Goal: Task Accomplishment & Management: Use online tool/utility

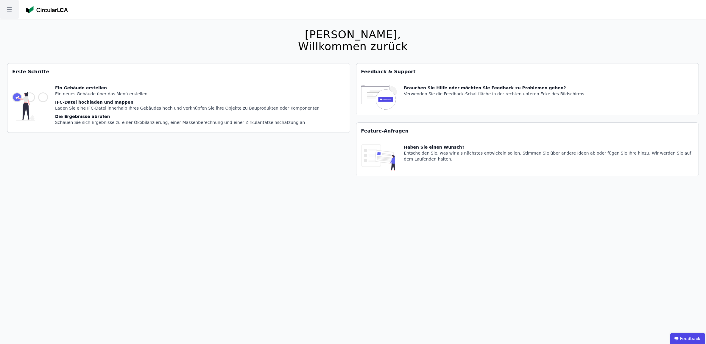
click at [7, 11] on icon at bounding box center [9, 9] width 19 height 19
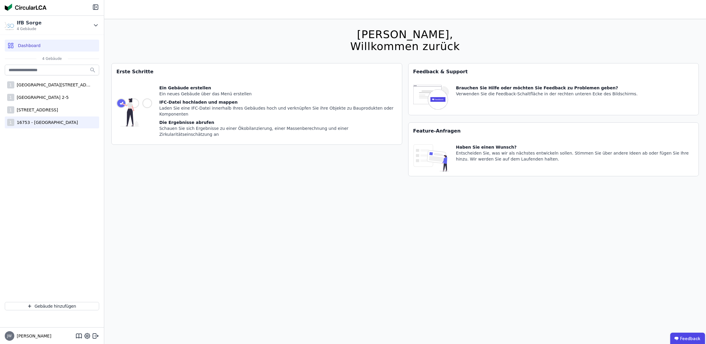
click at [31, 125] on div "16753 - [GEOGRAPHIC_DATA]" at bounding box center [46, 122] width 64 height 6
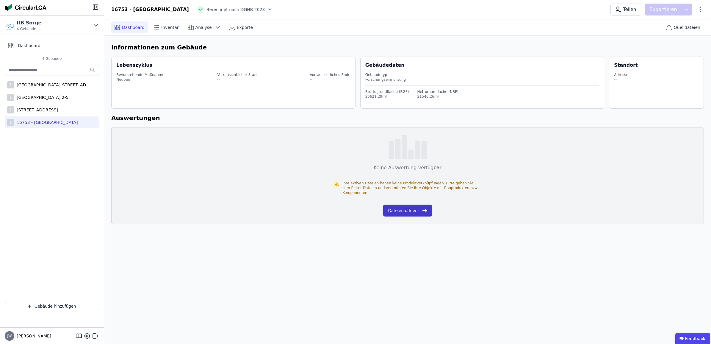
click at [405, 205] on button "Dateien öffnen" at bounding box center [407, 210] width 49 height 12
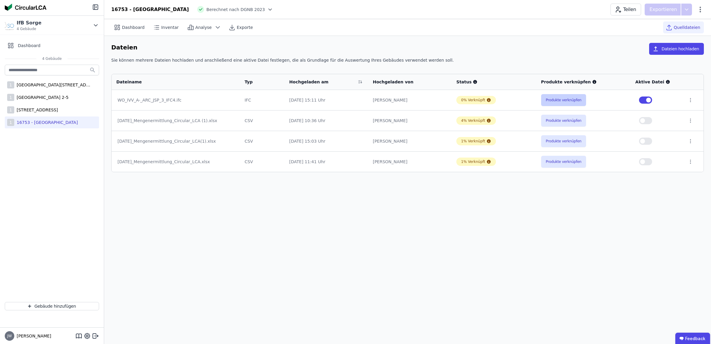
click at [554, 98] on button "Produkte verknüpfen" at bounding box center [563, 100] width 45 height 12
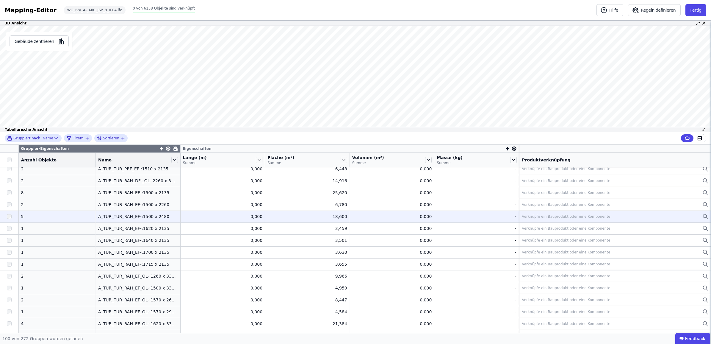
scroll to position [149, 0]
